Goal: Navigation & Orientation: Find specific page/section

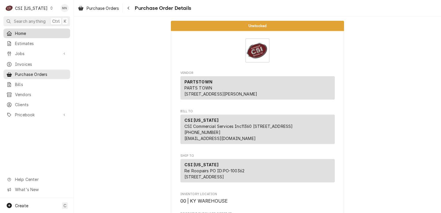
click at [28, 30] on div "Home" at bounding box center [37, 33] width 64 height 7
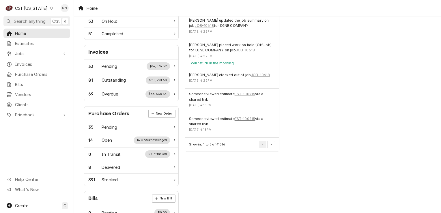
scroll to position [173, 0]
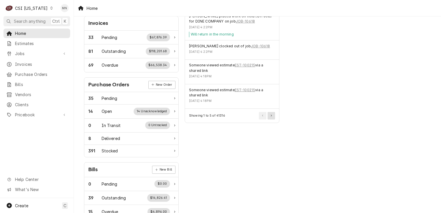
click at [271, 115] on icon "Pagination Controls" at bounding box center [271, 116] width 1 height 2
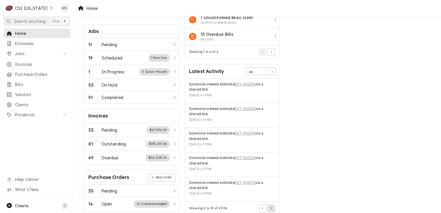
scroll to position [115, 0]
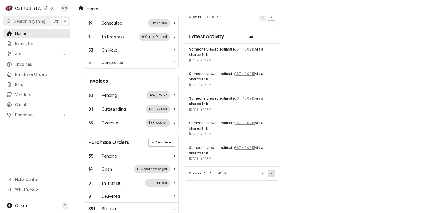
click at [271, 173] on icon "Pagination Controls" at bounding box center [271, 174] width 1 height 2
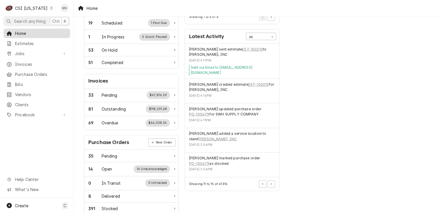
click at [24, 31] on span "Home" at bounding box center [41, 33] width 52 height 6
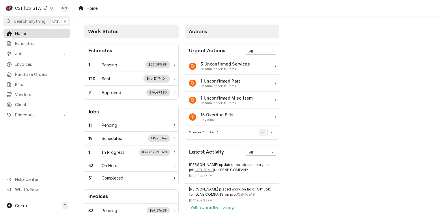
click at [25, 32] on span "Home" at bounding box center [41, 33] width 52 height 6
